Goal: Information Seeking & Learning: Find specific page/section

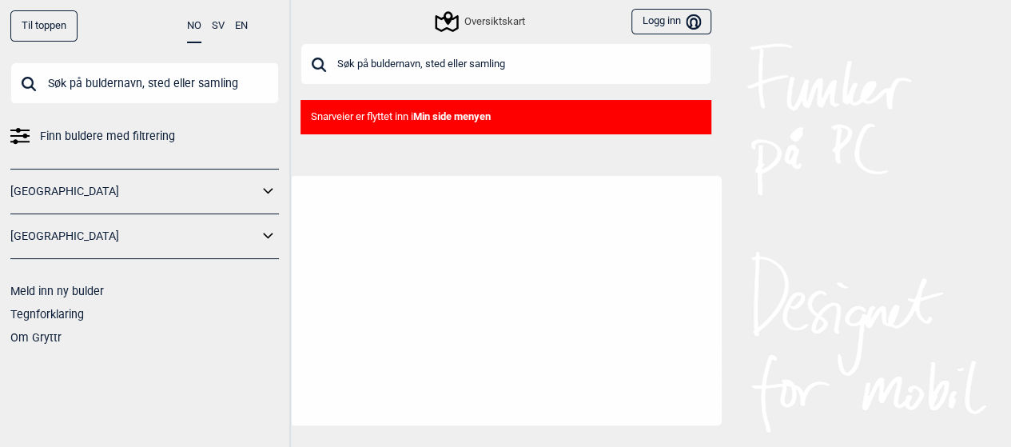
click at [451, 65] on input "text" at bounding box center [505, 64] width 411 height 42
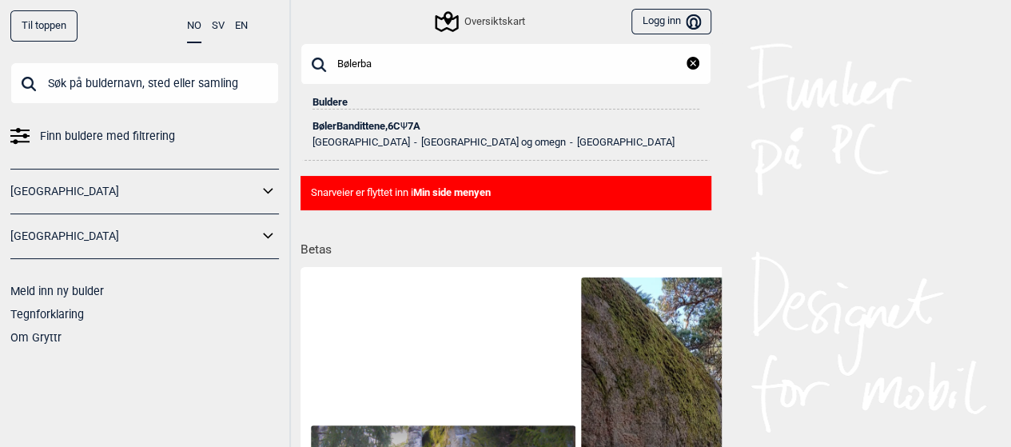
type input "Bølerba"
click at [376, 124] on div "BølerBandittene , 6C Ψ 7A" at bounding box center [505, 126] width 387 height 11
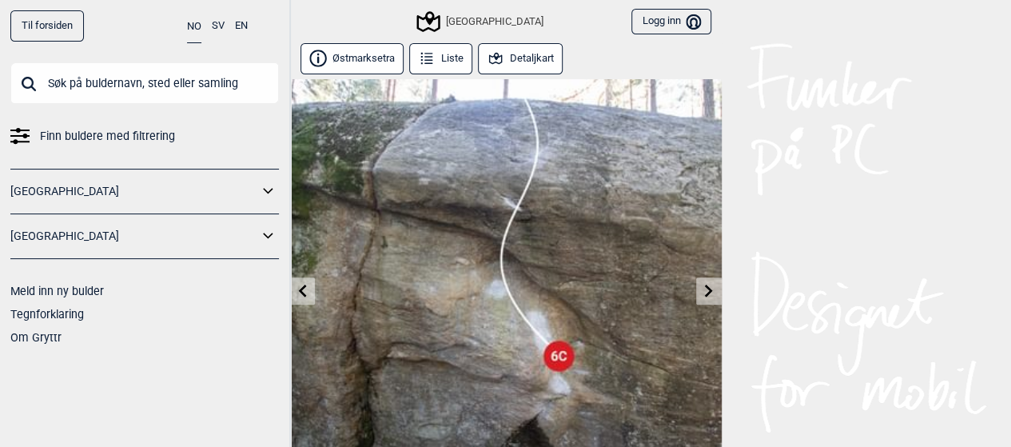
click at [554, 58] on button "Detaljkart" at bounding box center [520, 58] width 85 height 31
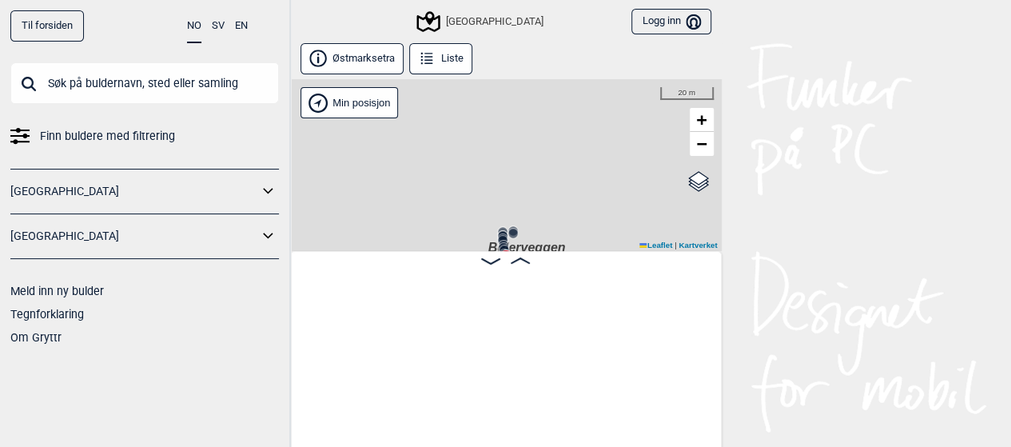
scroll to position [0, 27952]
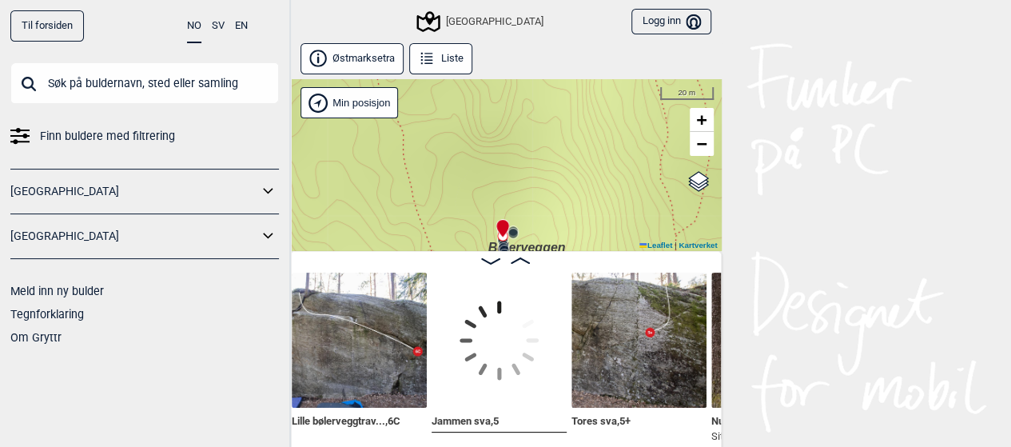
scroll to position [0, 29359]
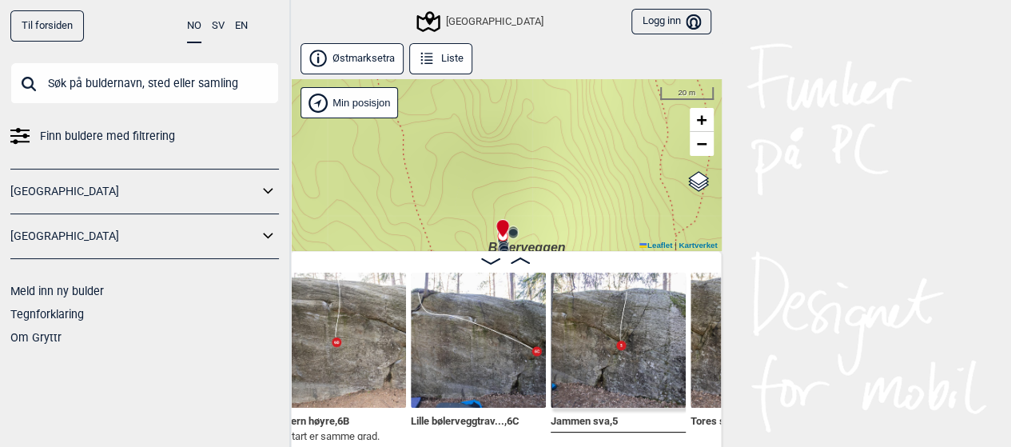
scroll to position [0, 29215]
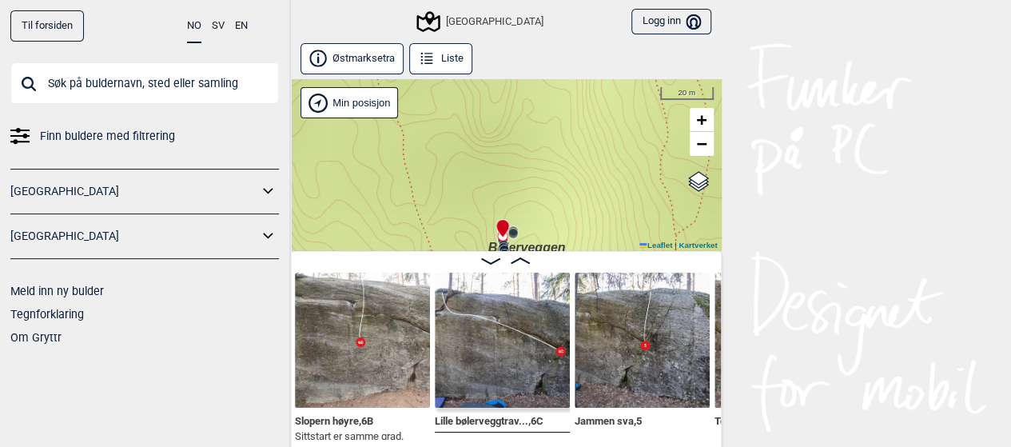
click at [478, 417] on span "Lille bølerveggtrav... , 6C" at bounding box center [489, 419] width 109 height 15
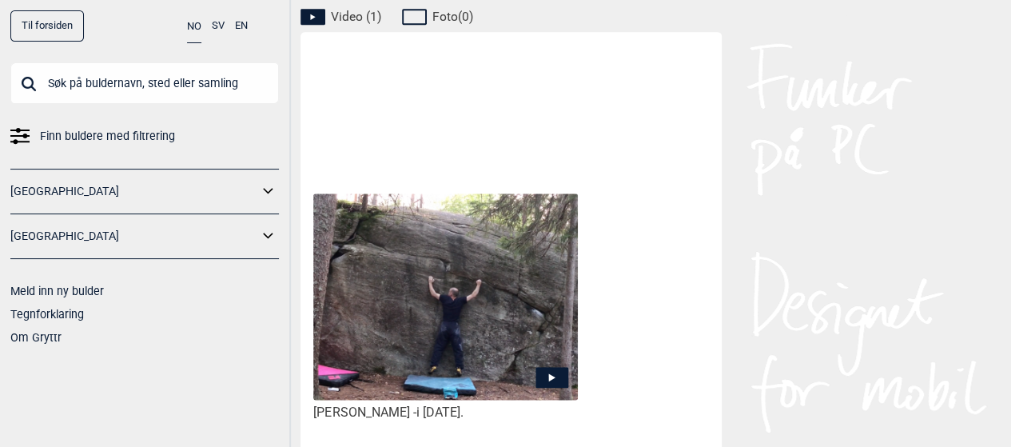
scroll to position [785, 0]
click at [555, 367] on icon at bounding box center [551, 377] width 33 height 21
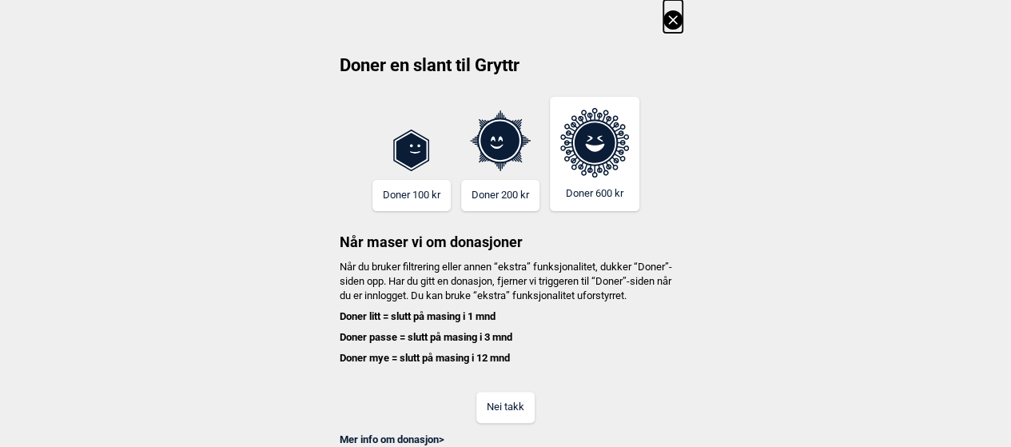
click at [499, 423] on button "Nei takk" at bounding box center [505, 407] width 58 height 31
